Goal: Information Seeking & Learning: Learn about a topic

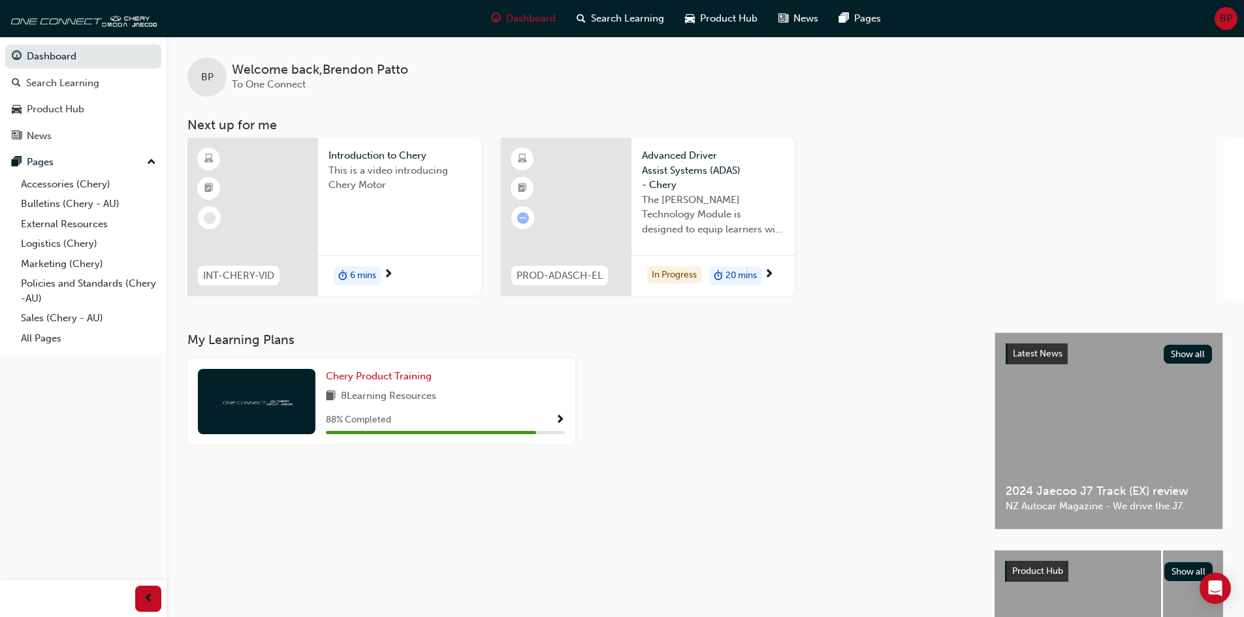
click at [401, 205] on div "This is a video introducing Chery Motor" at bounding box center [399, 189] width 142 height 52
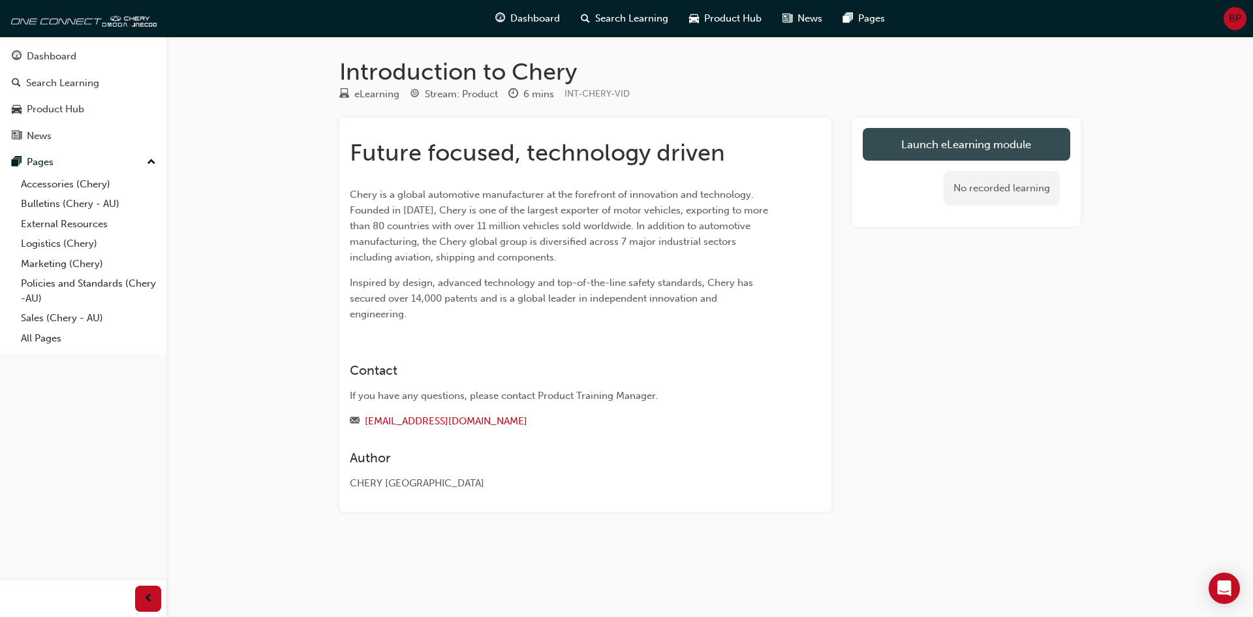
click at [981, 149] on link "Launch eLearning module" at bounding box center [967, 144] width 208 height 33
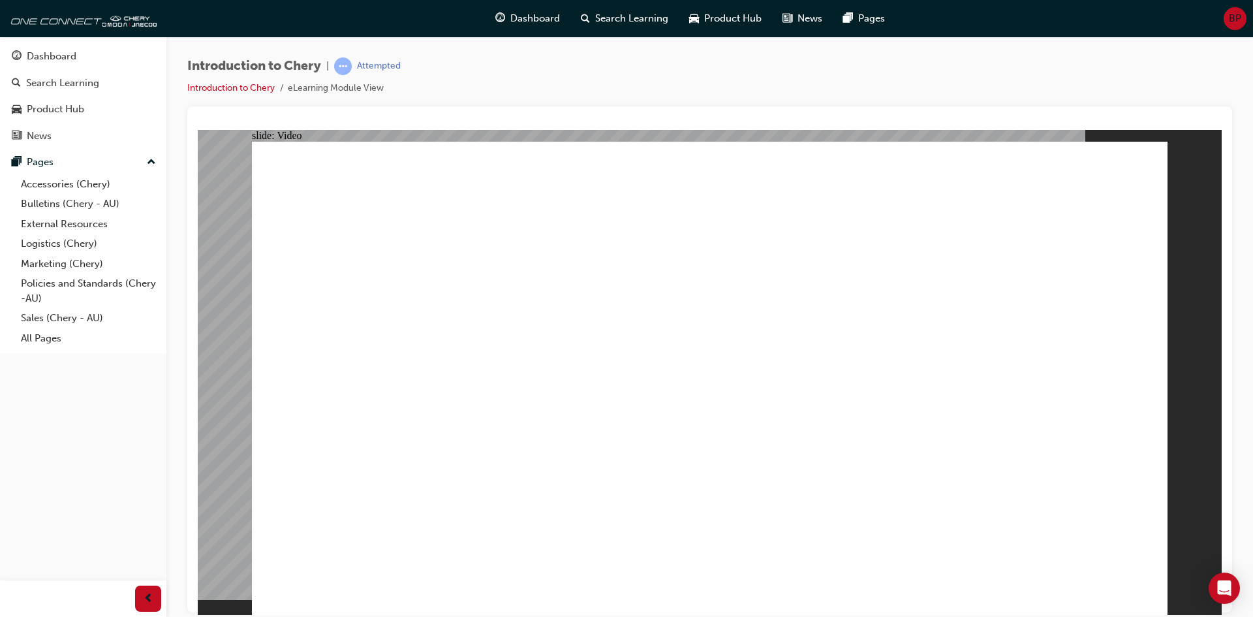
type input "0"
type input "311"
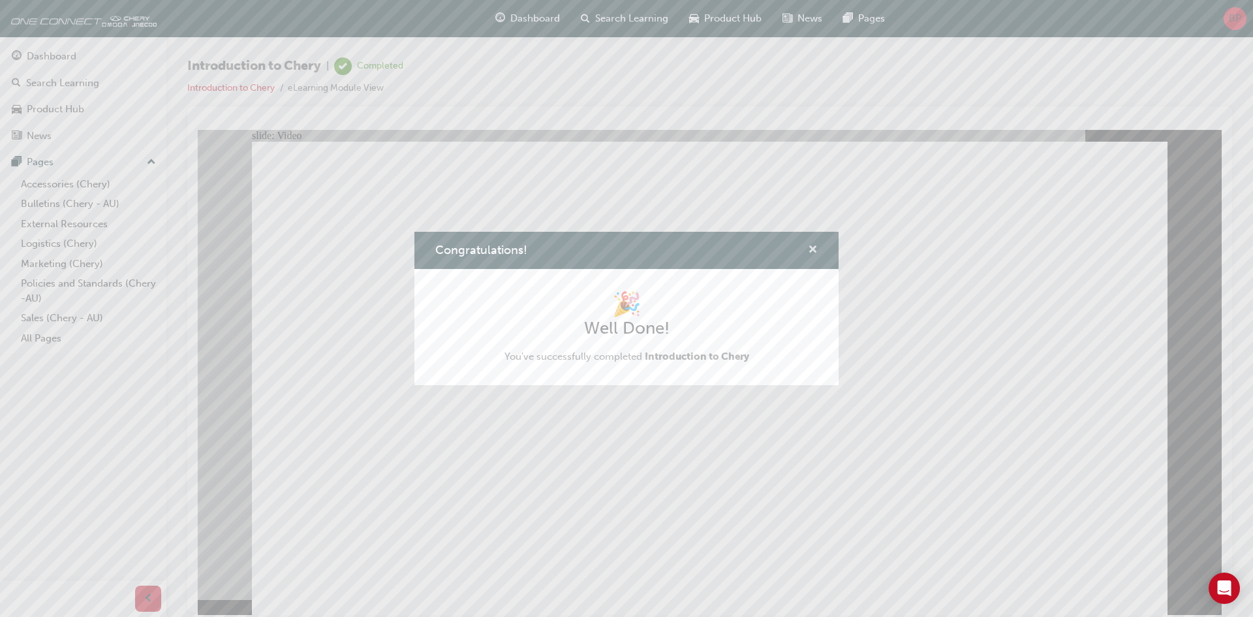
click at [812, 249] on span "cross-icon" at bounding box center [813, 251] width 10 height 12
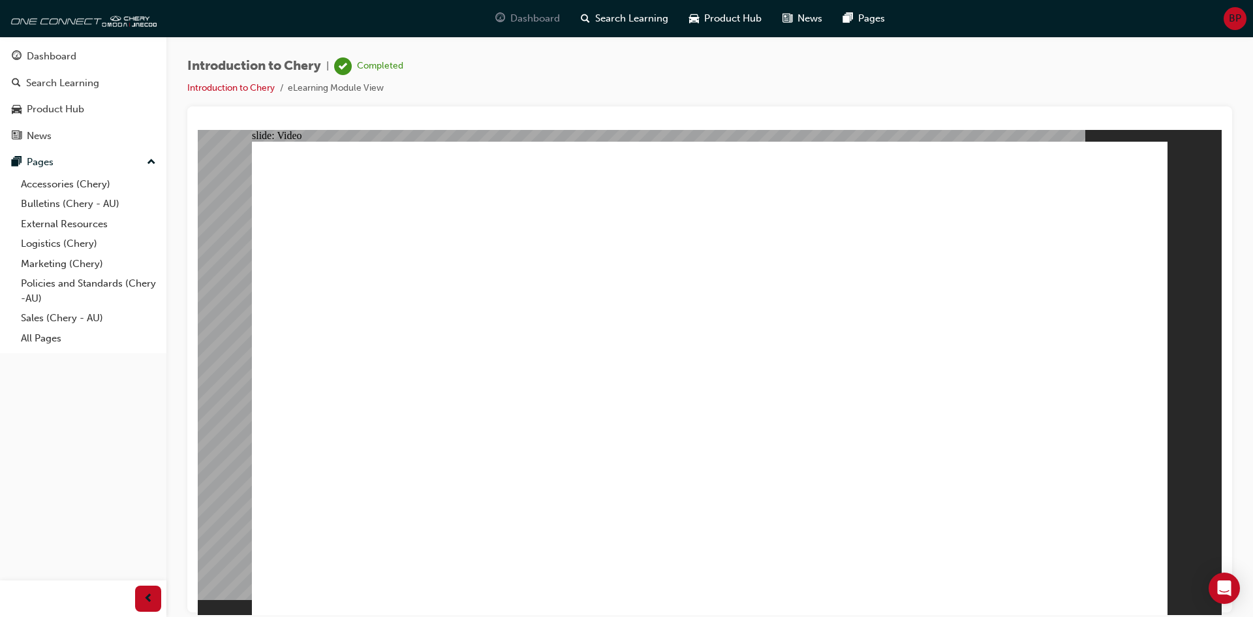
click at [529, 24] on span "Dashboard" at bounding box center [536, 18] width 50 height 15
